Goal: Leave review/rating

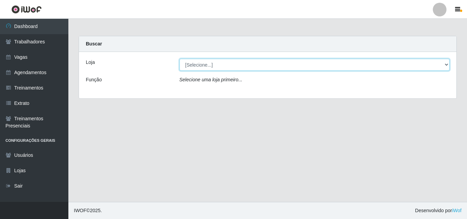
click at [204, 63] on select "[Selecione...] Chinatown Sushimi - [GEOGRAPHIC_DATA]" at bounding box center [315, 65] width 271 height 12
select select "357"
click at [180, 59] on select "[Selecione...] Chinatown Sushimi - [GEOGRAPHIC_DATA]" at bounding box center [315, 65] width 271 height 12
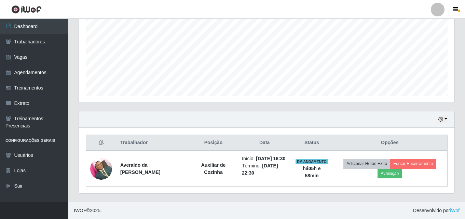
scroll to position [156, 0]
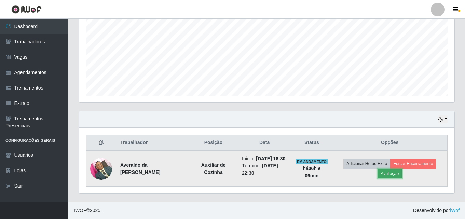
click at [391, 169] on button "Avaliação" at bounding box center [390, 174] width 24 height 10
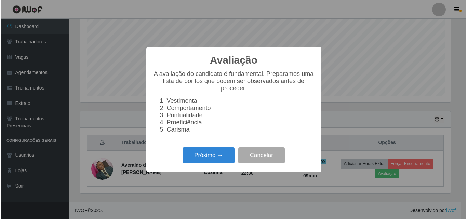
scroll to position [142, 372]
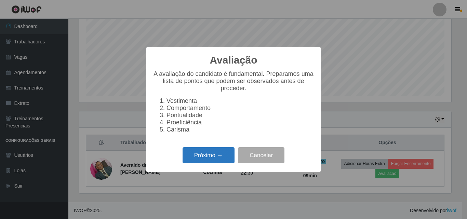
click at [208, 161] on button "Próximo →" at bounding box center [209, 155] width 52 height 16
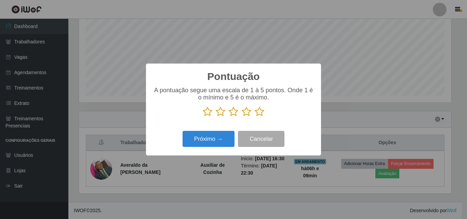
click at [258, 111] on icon at bounding box center [260, 112] width 10 height 10
click at [255, 117] on input "radio" at bounding box center [255, 117] width 0 height 0
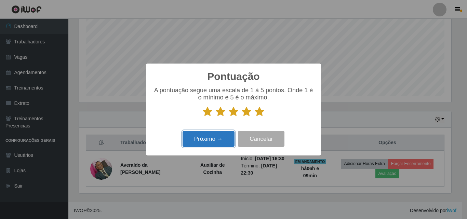
click at [206, 140] on button "Próximo →" at bounding box center [209, 139] width 52 height 16
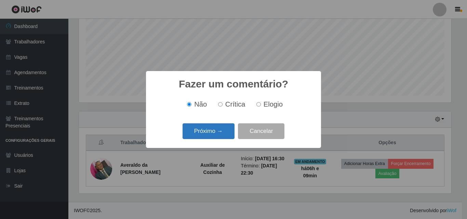
click at [214, 131] on button "Próximo →" at bounding box center [209, 131] width 52 height 16
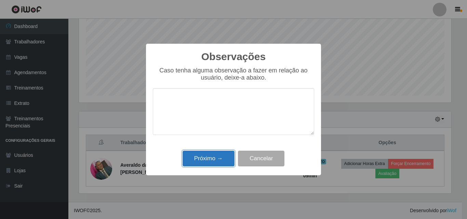
click at [207, 158] on button "Próximo →" at bounding box center [209, 159] width 52 height 16
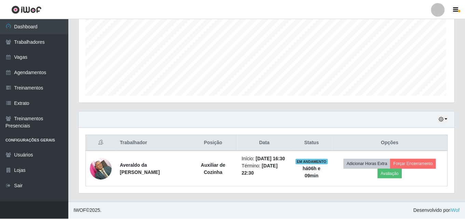
scroll to position [142, 376]
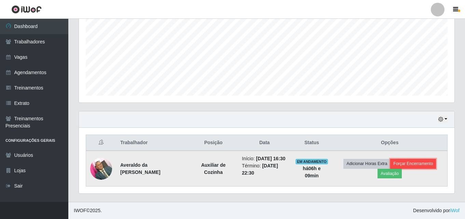
click at [427, 160] on button "Forçar Encerramento" at bounding box center [414, 164] width 46 height 10
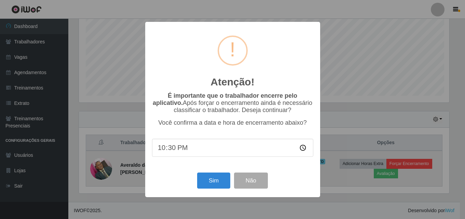
scroll to position [142, 372]
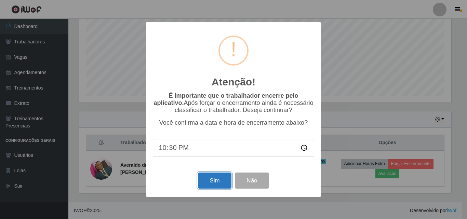
click at [216, 182] on button "Sim" at bounding box center [214, 181] width 33 height 16
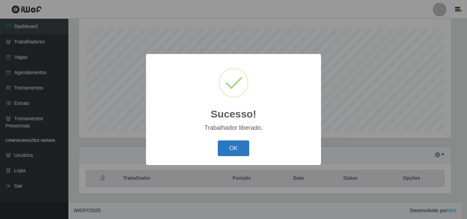
click at [233, 148] on button "OK" at bounding box center [234, 149] width 32 height 16
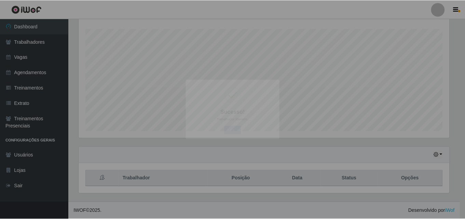
scroll to position [142, 376]
